Goal: Check status: Check status

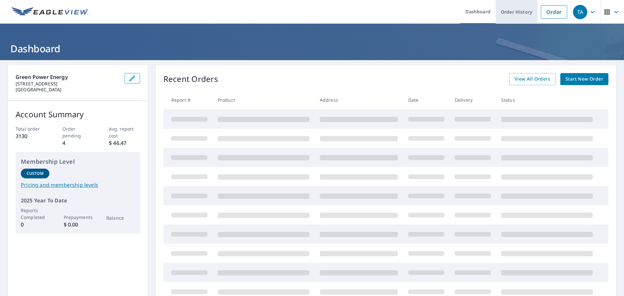
click at [508, 13] on link "Order History" at bounding box center [517, 12] width 42 height 24
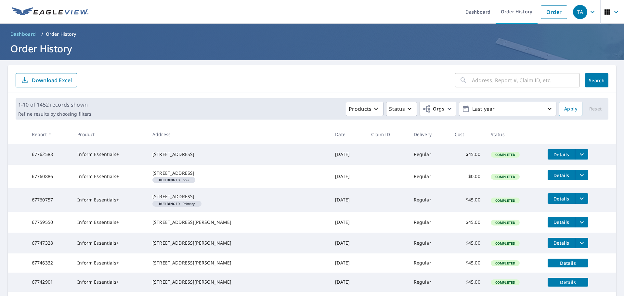
click at [503, 90] on div "​ Search Download Excel" at bounding box center [312, 79] width 608 height 28
paste input "1101 River"
type input "1101 River."
click button "Search" at bounding box center [596, 80] width 23 height 14
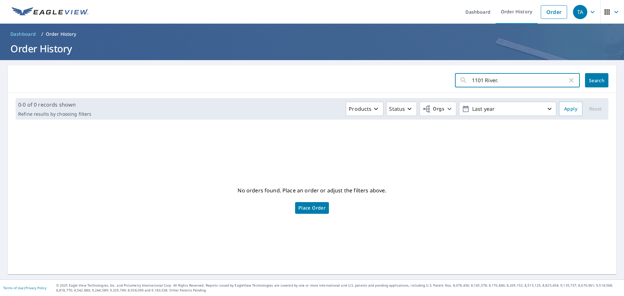
click at [502, 80] on input "1101 River." at bounding box center [520, 80] width 96 height 18
type input "1101 River"
click button "Search" at bounding box center [596, 80] width 23 height 14
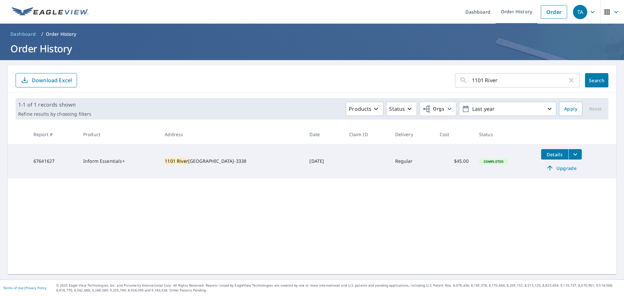
click at [573, 155] on icon "filesDropdownBtn-67641627" at bounding box center [575, 154] width 4 height 2
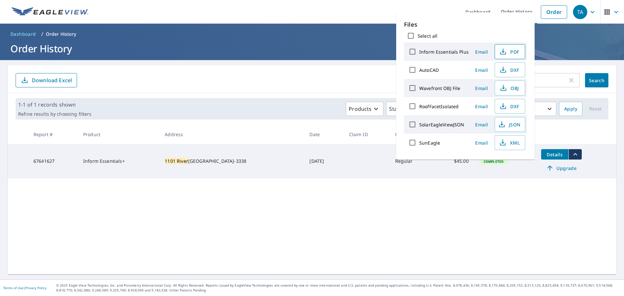
click at [506, 51] on span "PDF" at bounding box center [509, 52] width 21 height 8
click at [503, 103] on icon "button" at bounding box center [503, 106] width 8 height 8
